Goal: Information Seeking & Learning: Learn about a topic

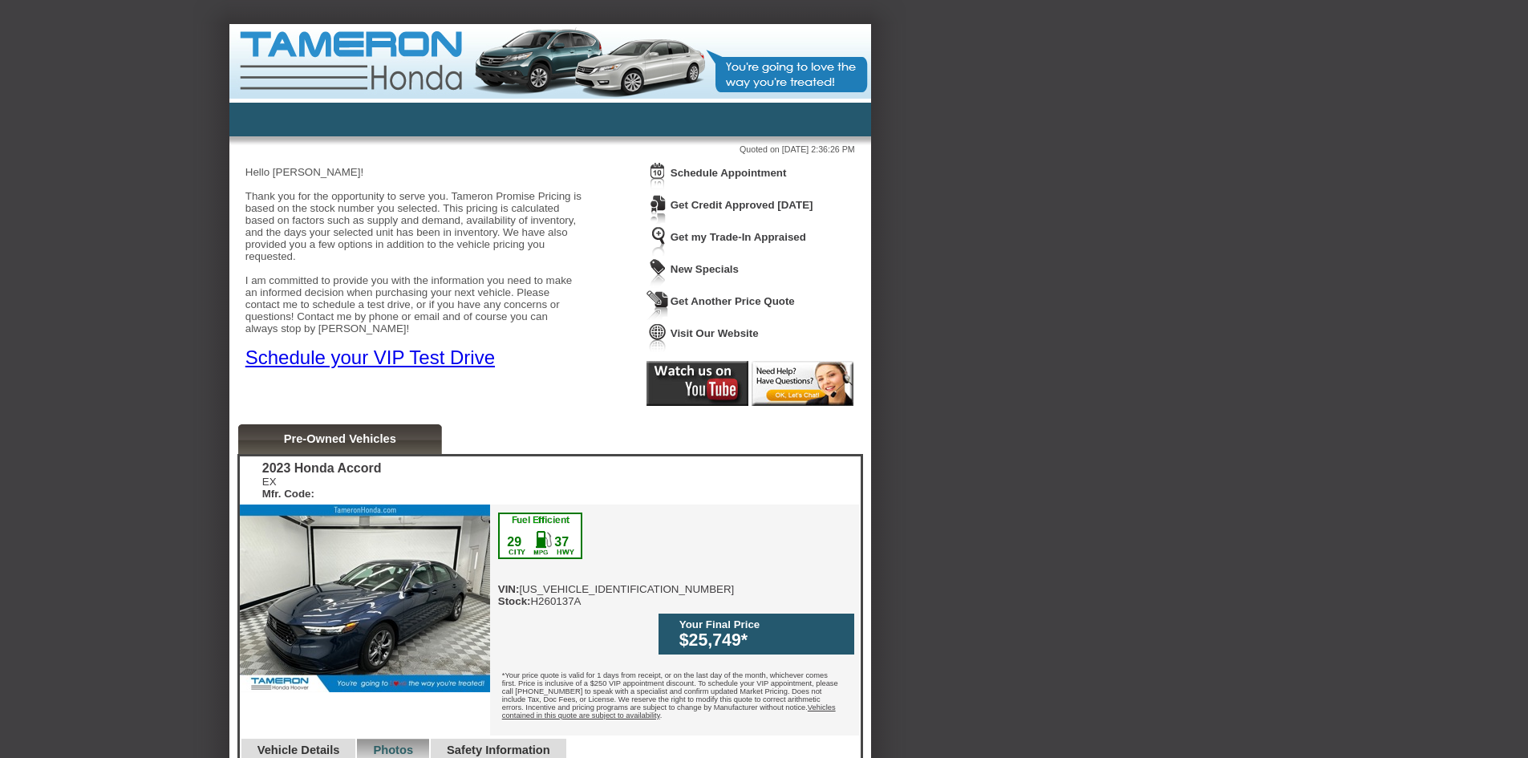
click at [395, 601] on img at bounding box center [365, 598] width 250 height 188
drag, startPoint x: 1527, startPoint y: 177, endPoint x: 1522, endPoint y: 361, distance: 183.8
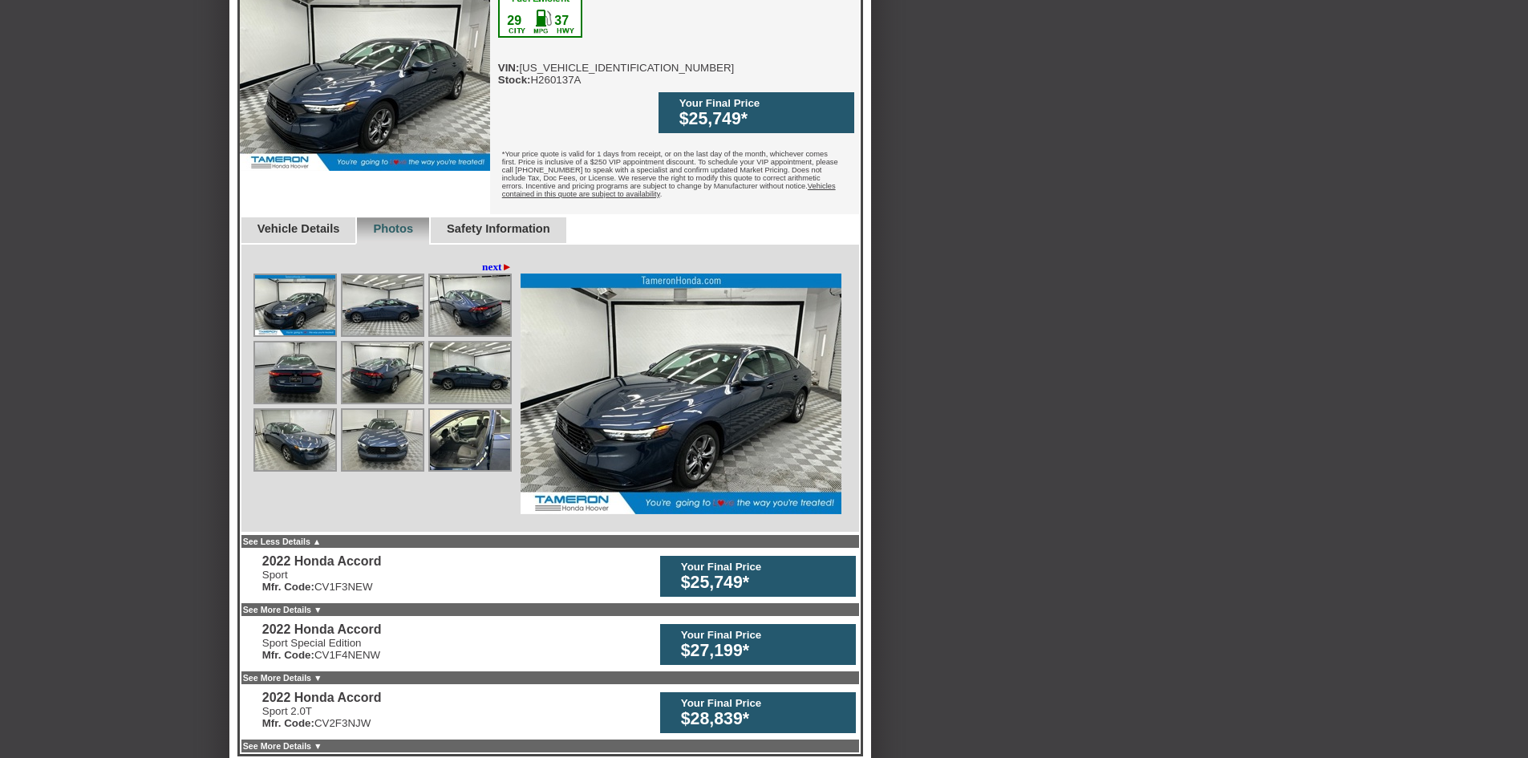
scroll to position [586, 0]
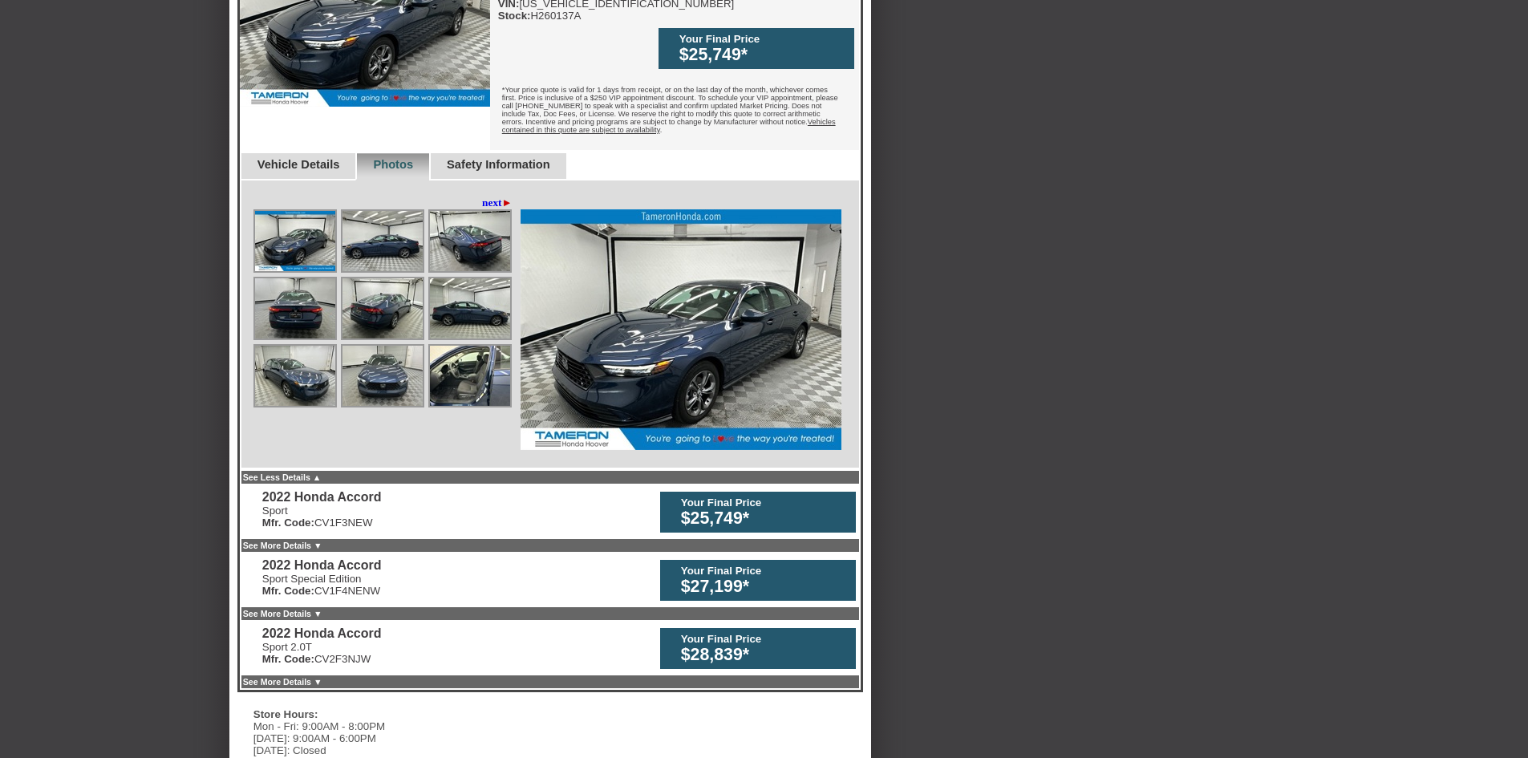
click at [313, 278] on img at bounding box center [295, 308] width 80 height 60
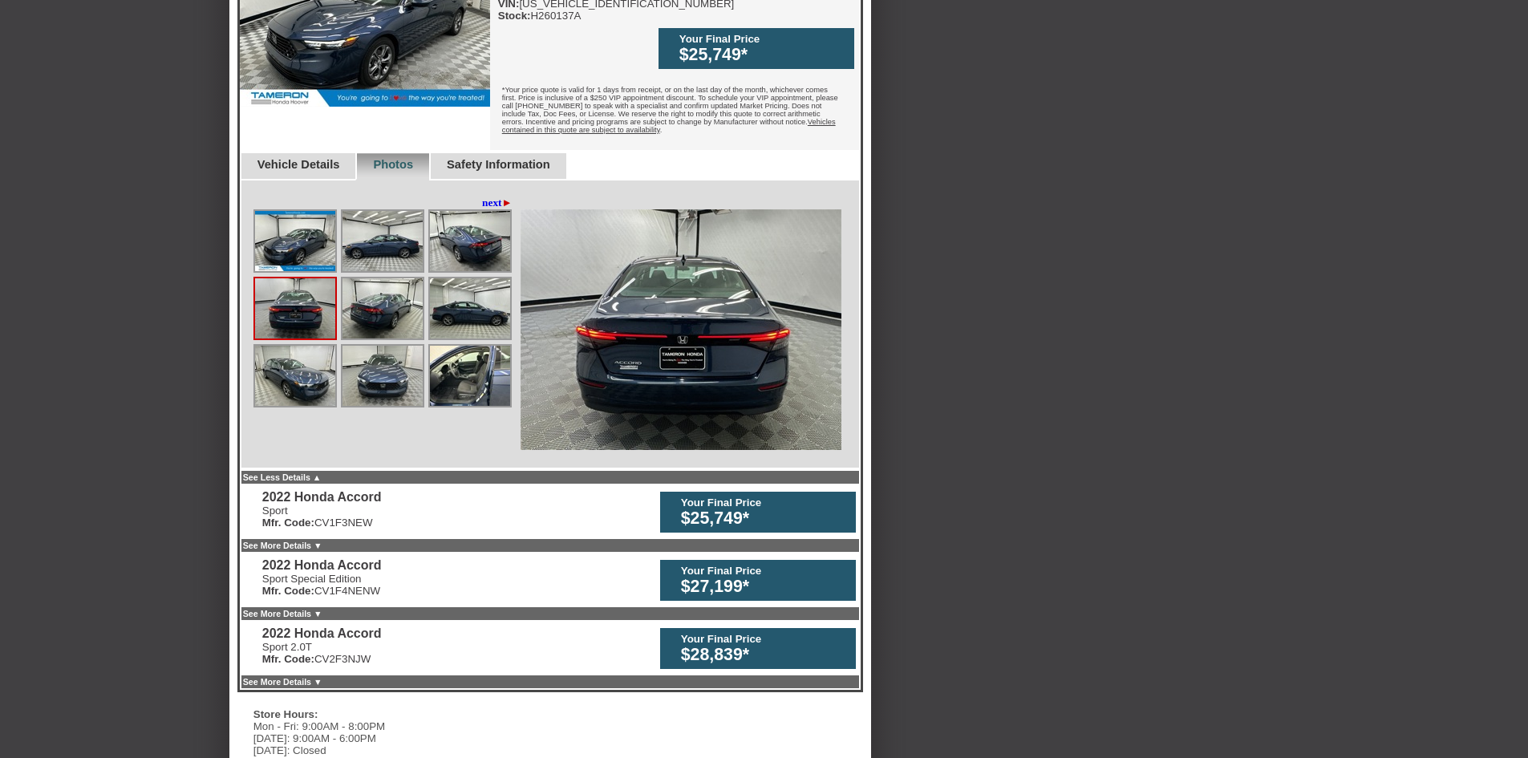
click at [294, 211] on img at bounding box center [295, 241] width 80 height 60
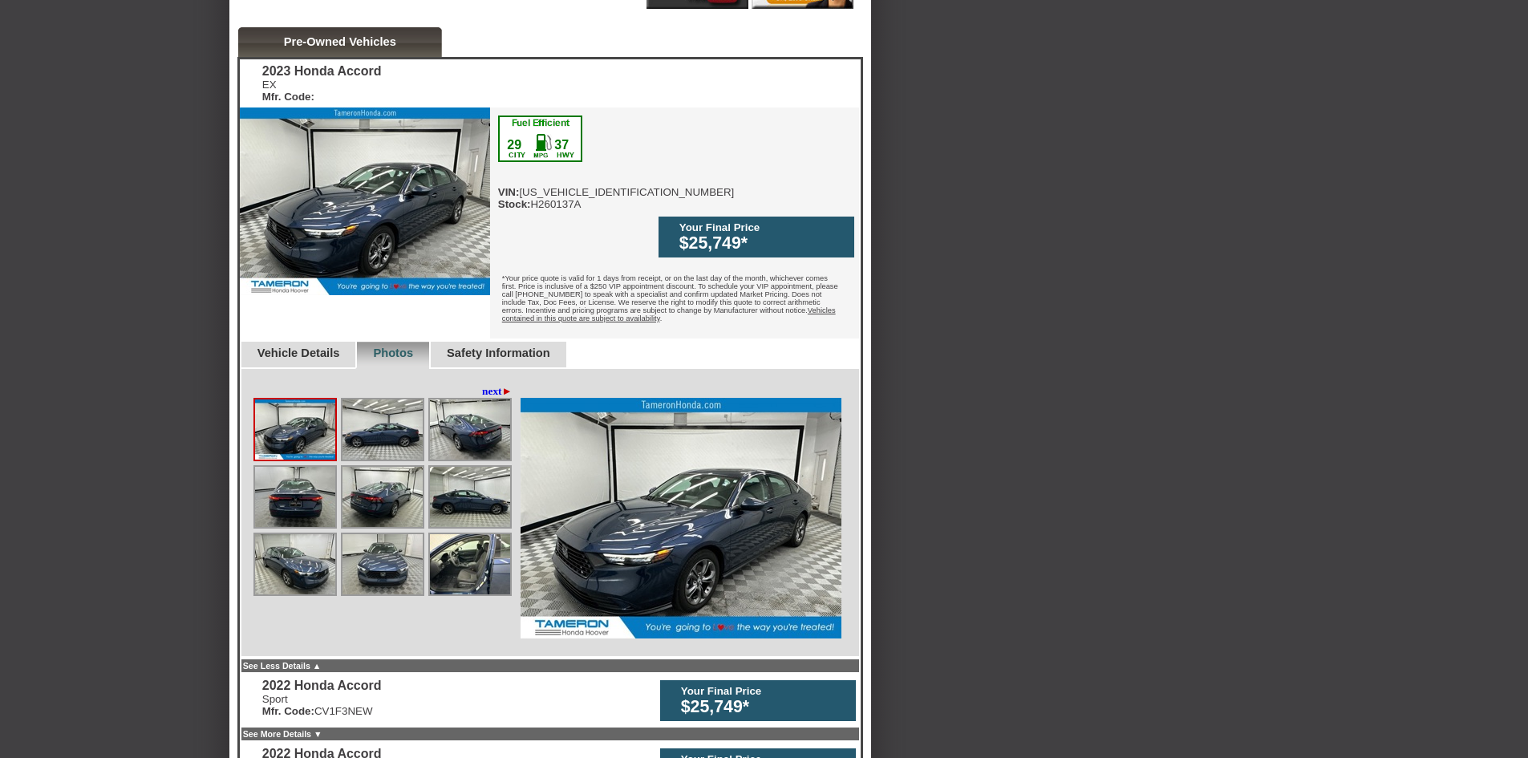
scroll to position [393, 0]
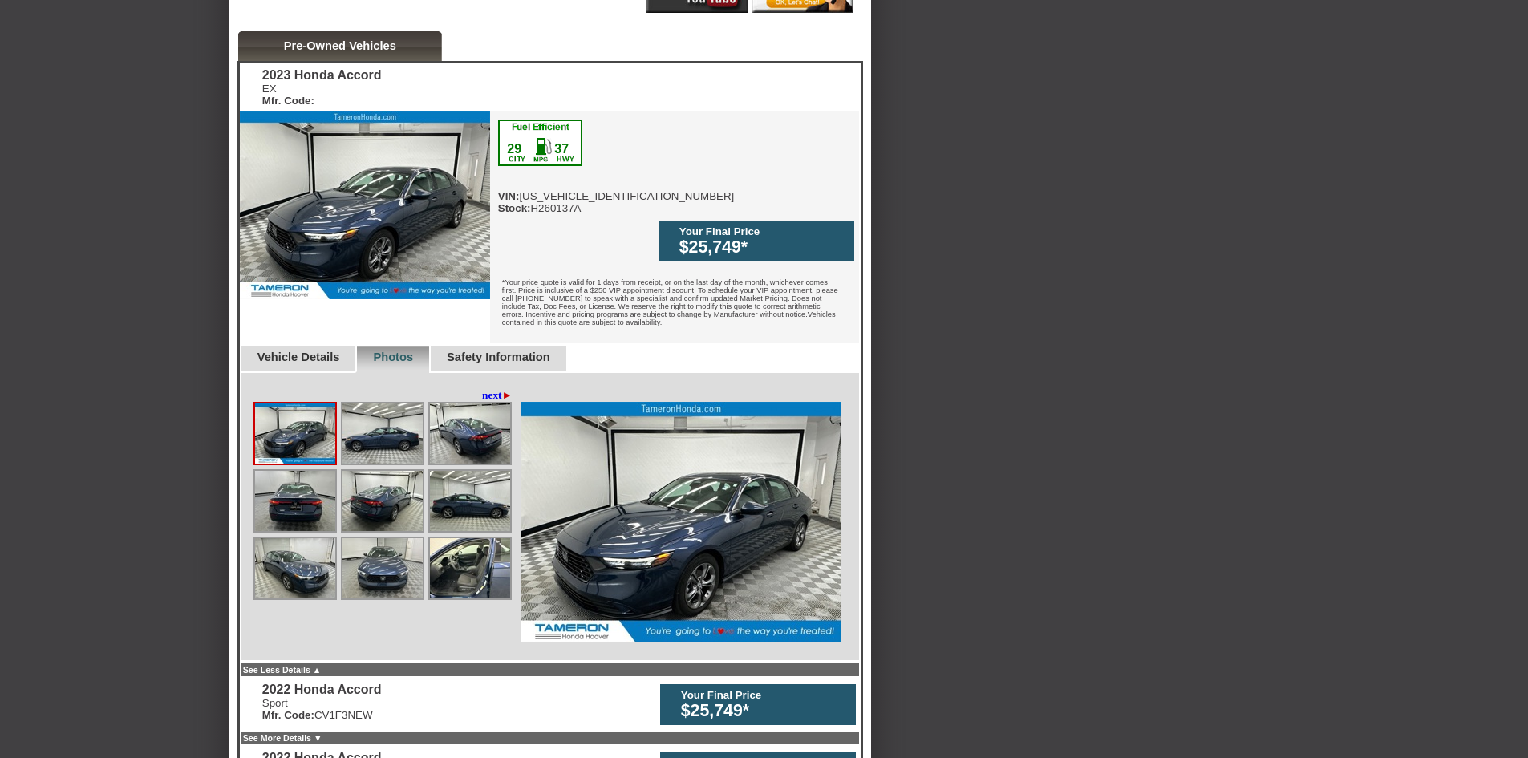
click at [314, 351] on link "Vehicle Details" at bounding box center [298, 357] width 83 height 13
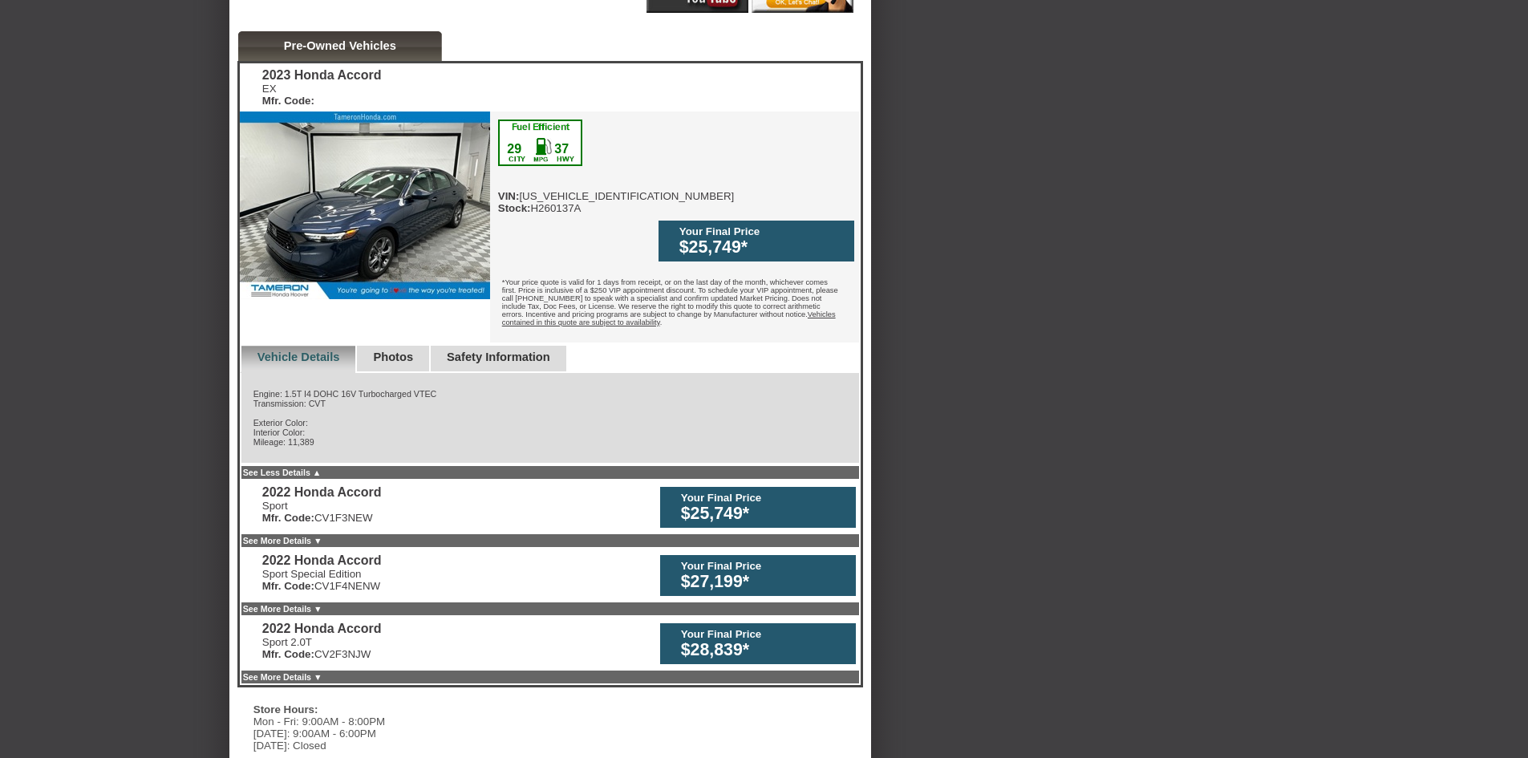
click at [387, 346] on div "Photos" at bounding box center [392, 359] width 74 height 27
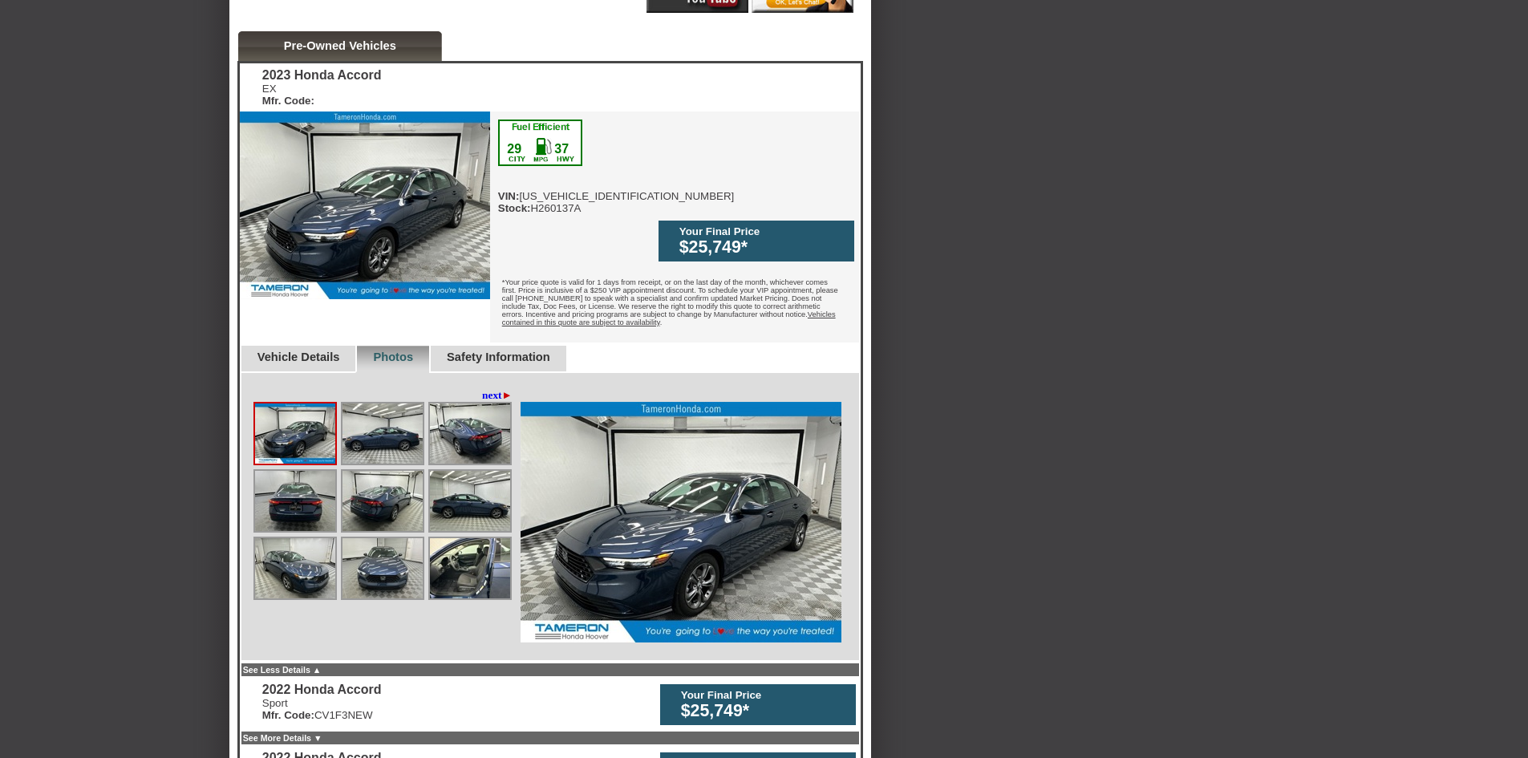
click at [500, 538] on img at bounding box center [470, 568] width 80 height 60
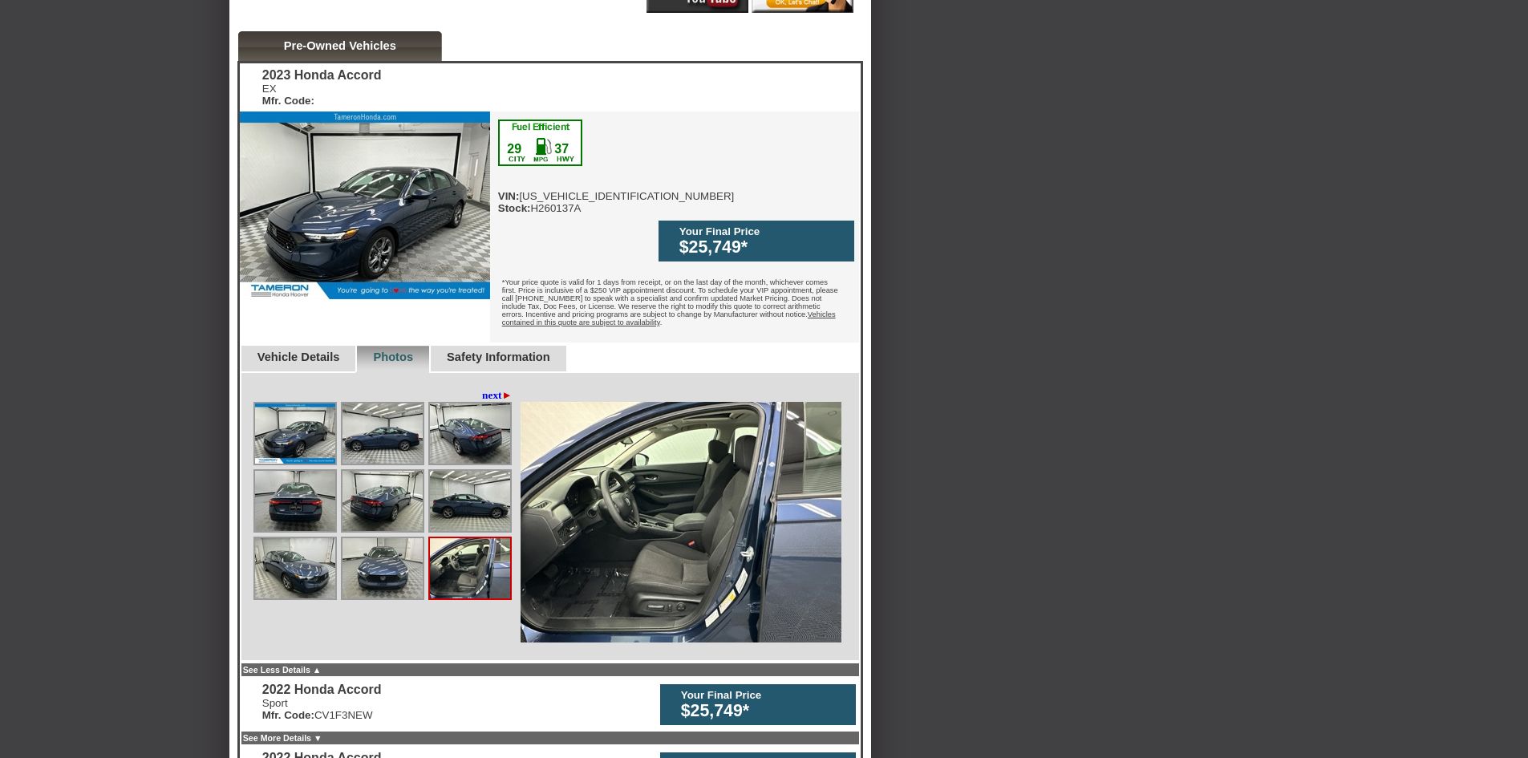
click at [594, 460] on img at bounding box center [681, 522] width 321 height 241
click at [492, 471] on img at bounding box center [470, 501] width 80 height 60
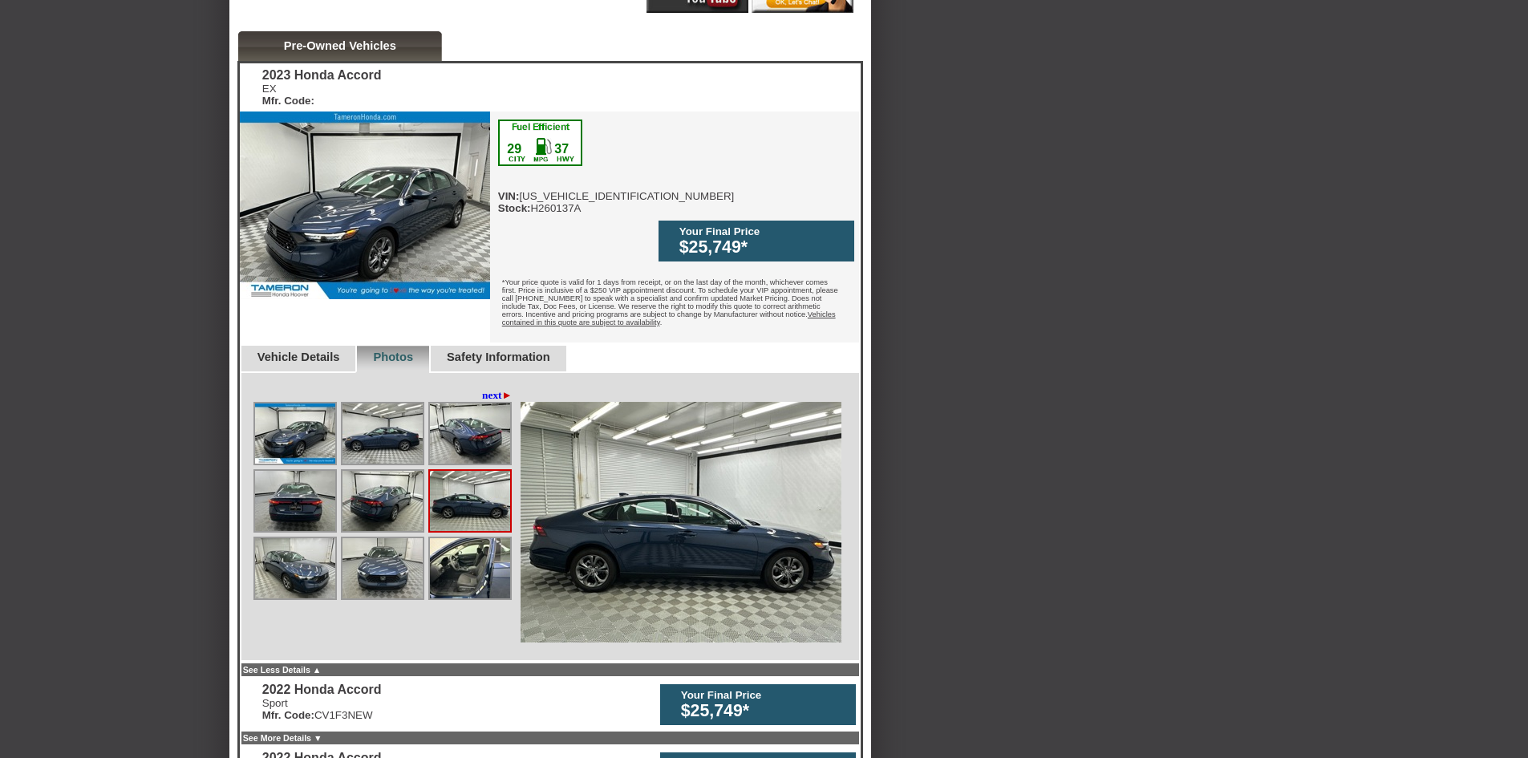
click at [438, 403] on img at bounding box center [470, 433] width 80 height 60
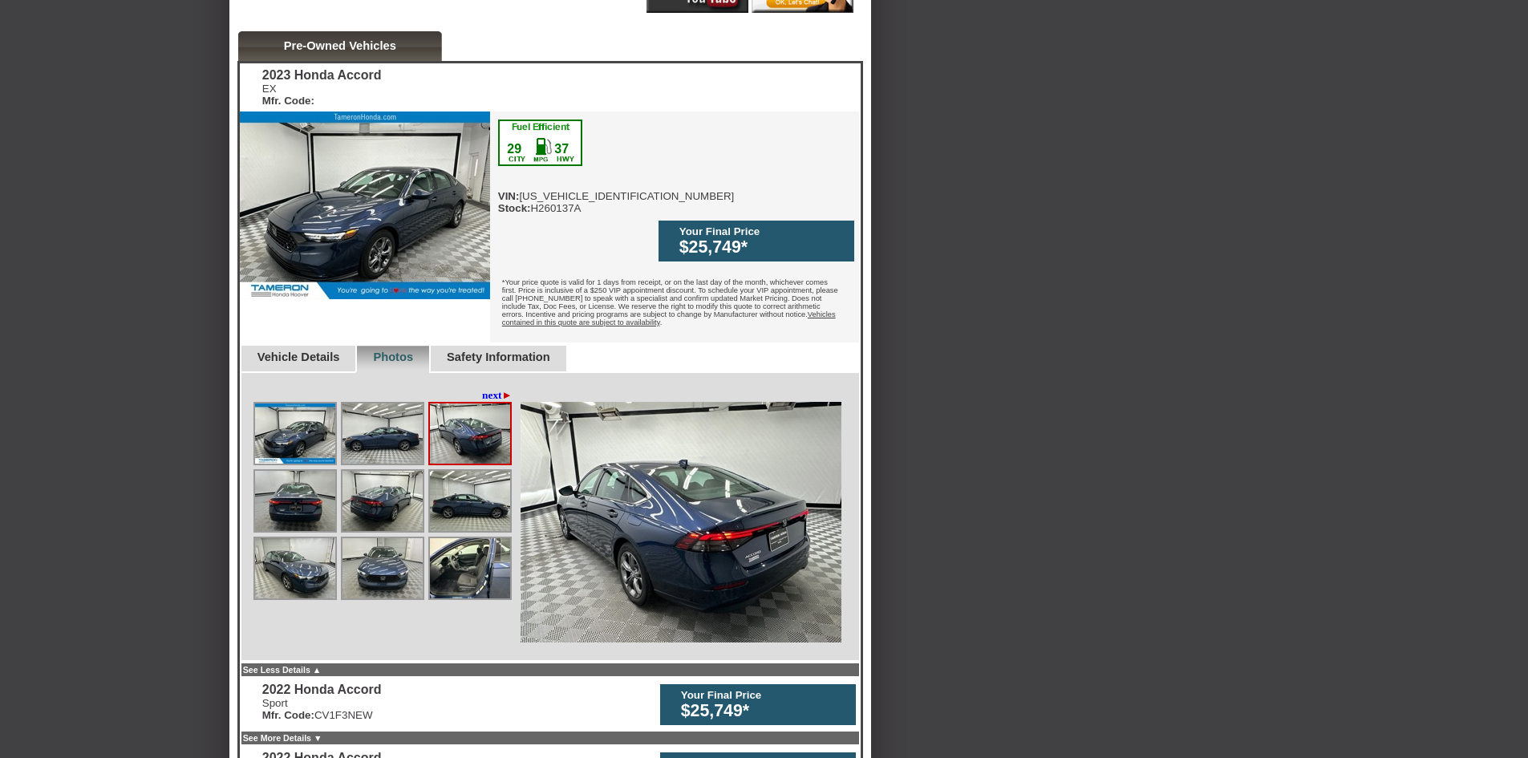
click at [372, 414] on img at bounding box center [382, 433] width 80 height 60
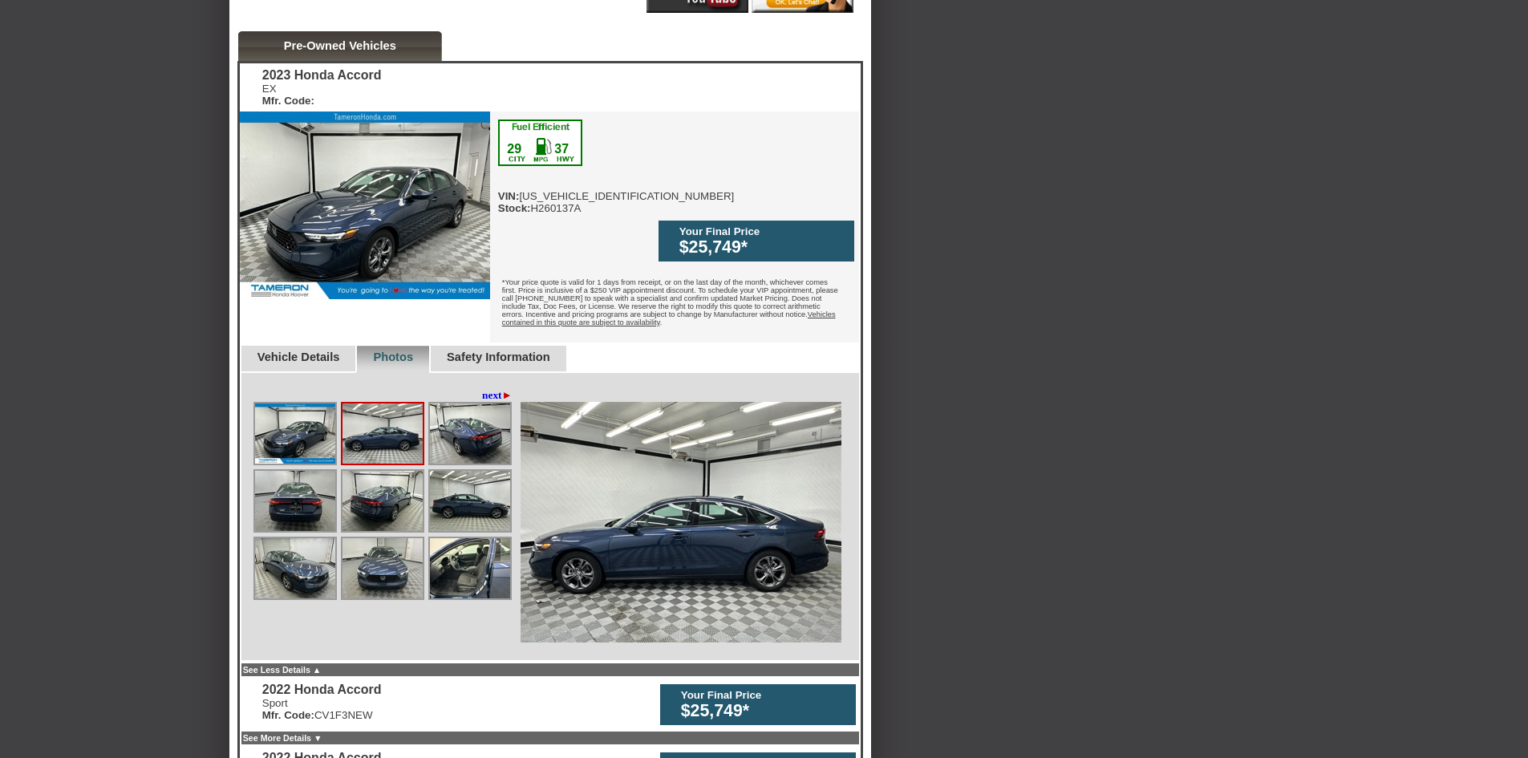
click at [308, 411] on img at bounding box center [295, 433] width 80 height 60
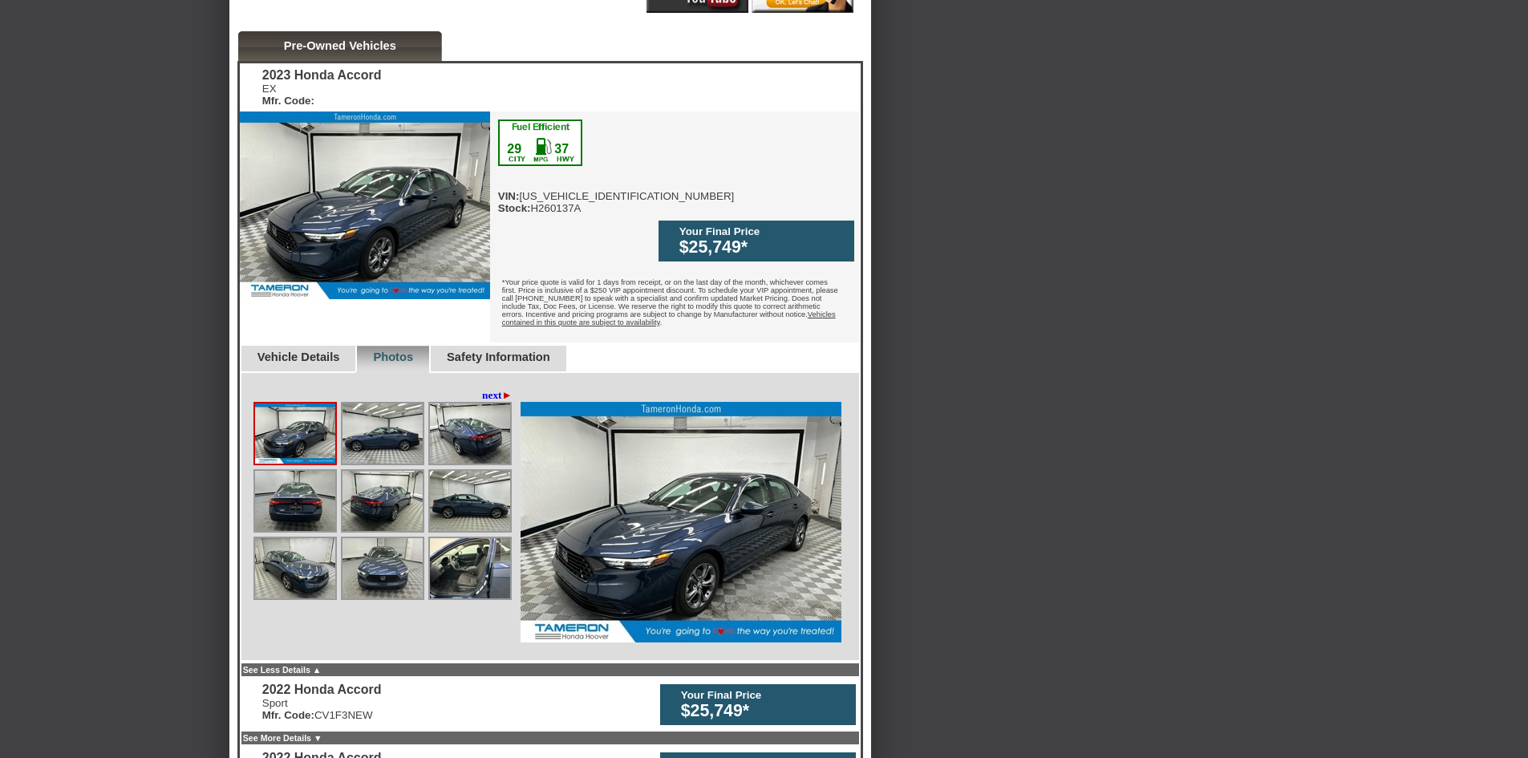
click at [286, 471] on img at bounding box center [295, 501] width 80 height 60
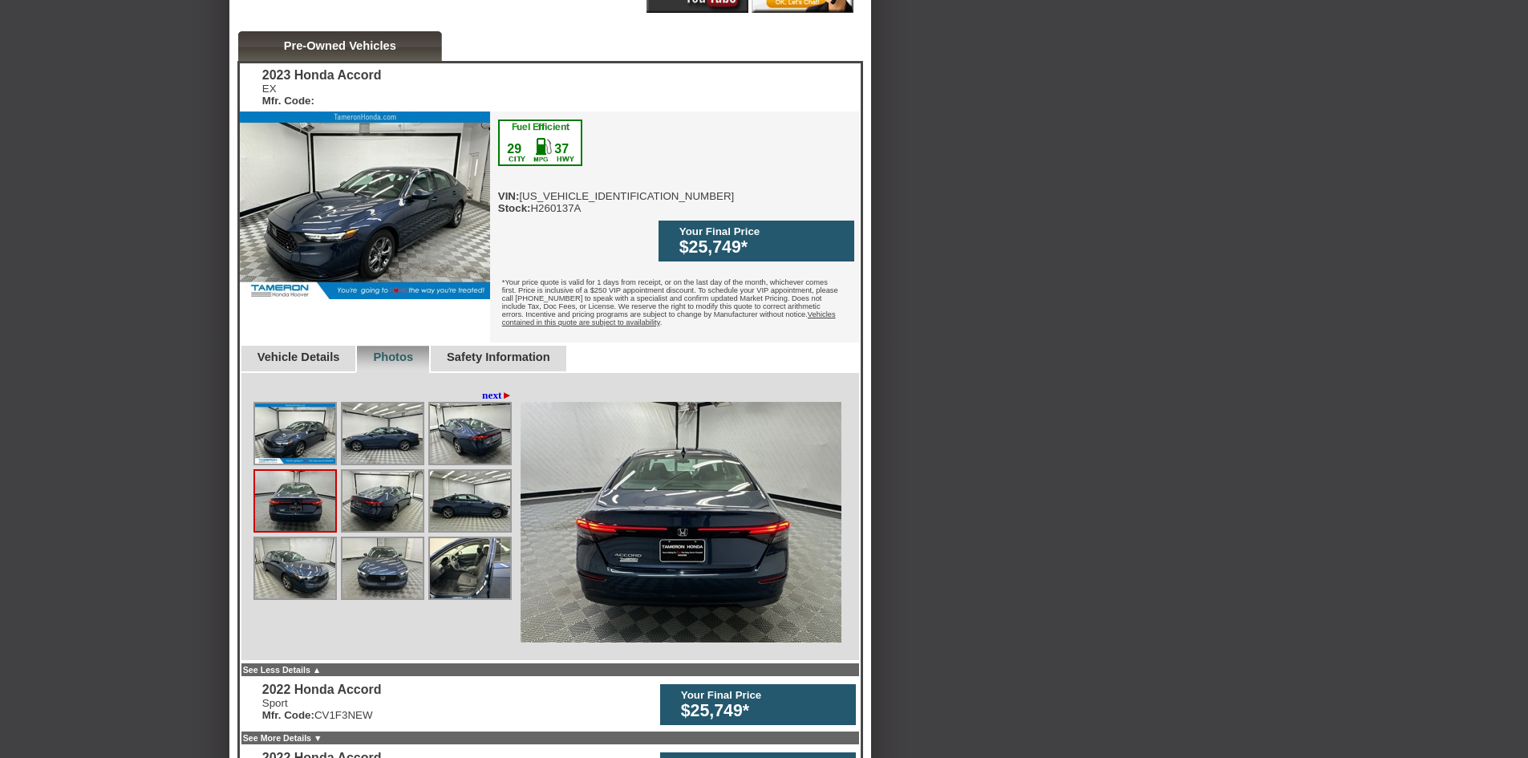
click at [283, 538] on img at bounding box center [295, 568] width 80 height 60
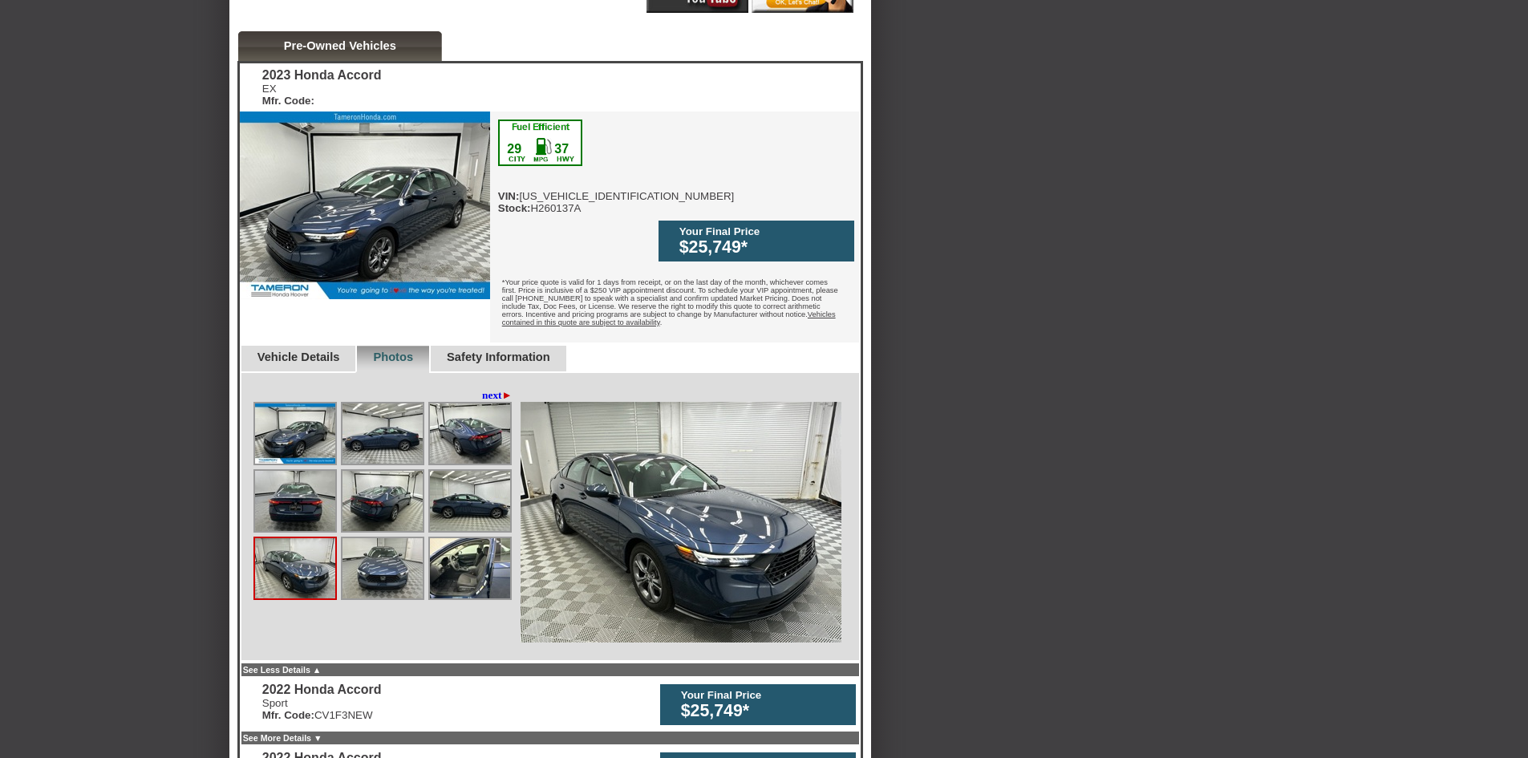
click at [345, 538] on img at bounding box center [382, 568] width 80 height 60
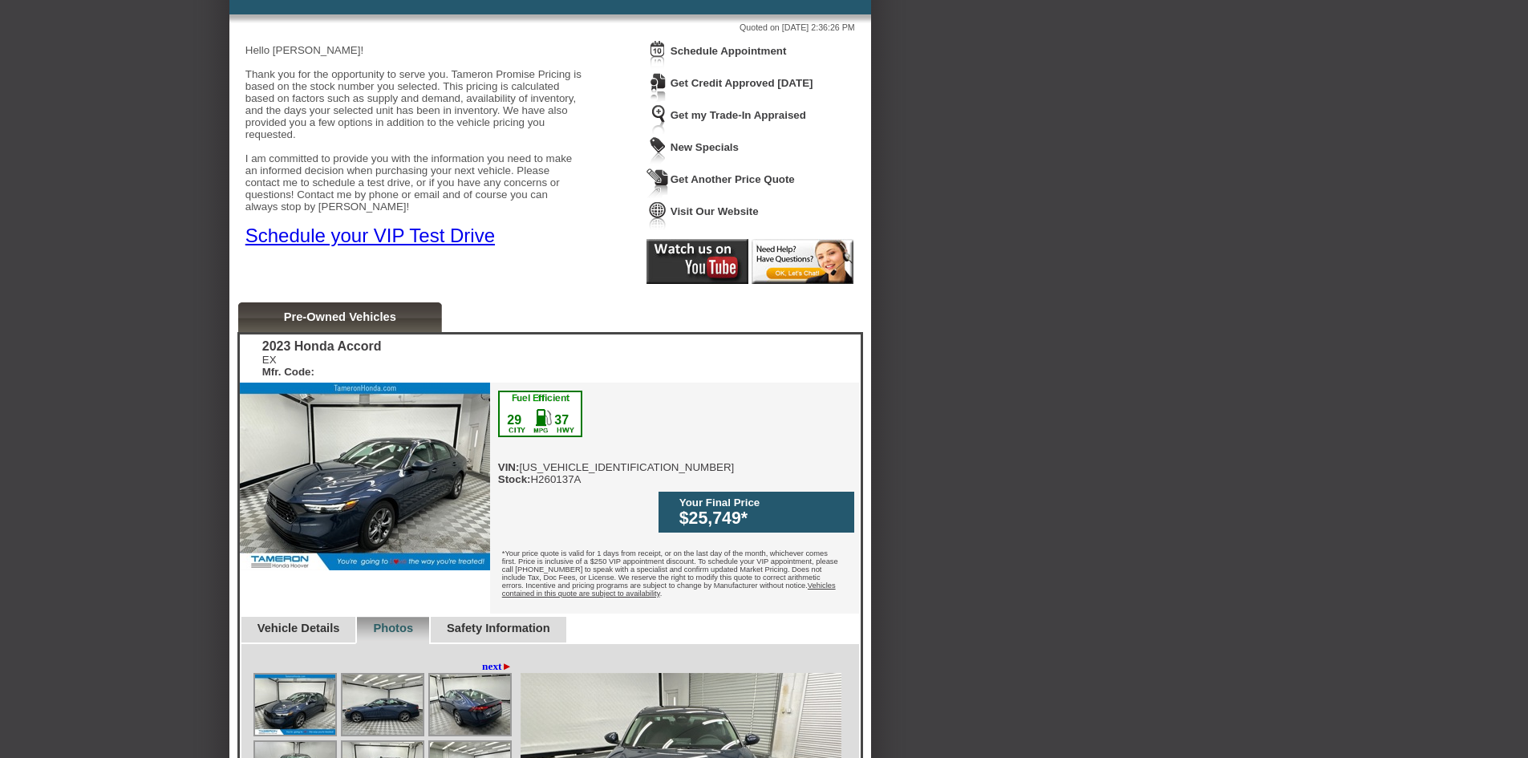
scroll to position [0, 0]
